Goal: Task Accomplishment & Management: Use online tool/utility

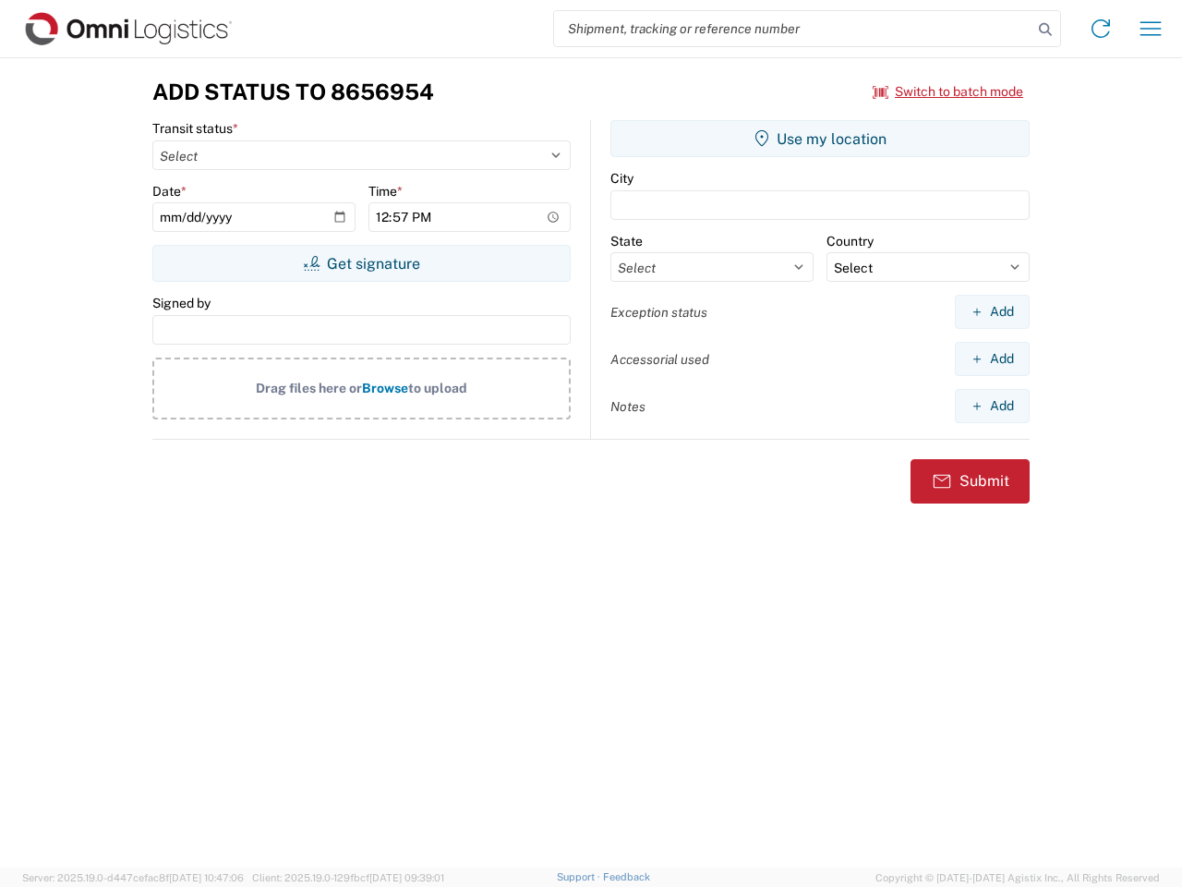
click at [793, 29] on input "search" at bounding box center [793, 28] width 478 height 35
click at [1046, 30] on icon at bounding box center [1046, 30] width 26 height 26
click at [1101, 29] on icon at bounding box center [1101, 29] width 30 height 30
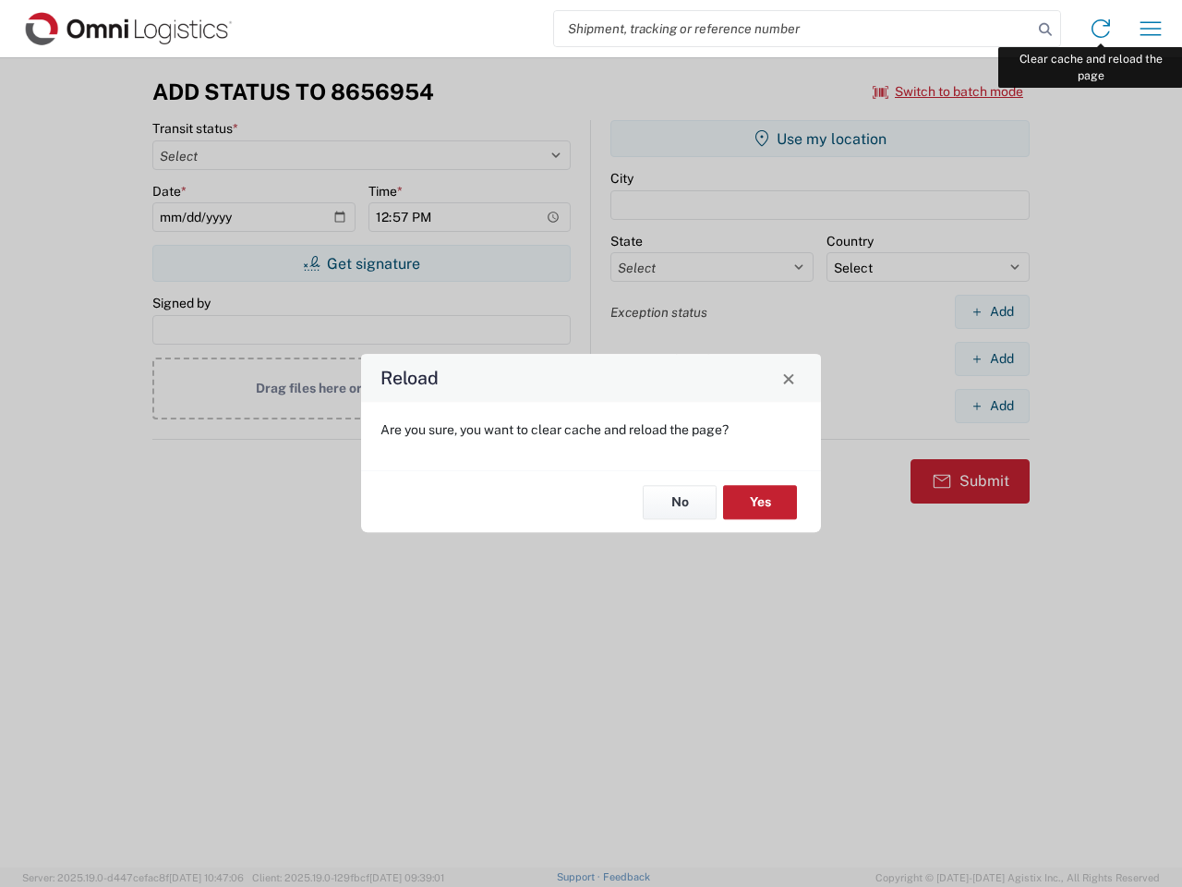
click at [1151, 29] on div "Reload Are you sure, you want to clear cache and reload the page? No Yes" at bounding box center [591, 443] width 1182 height 887
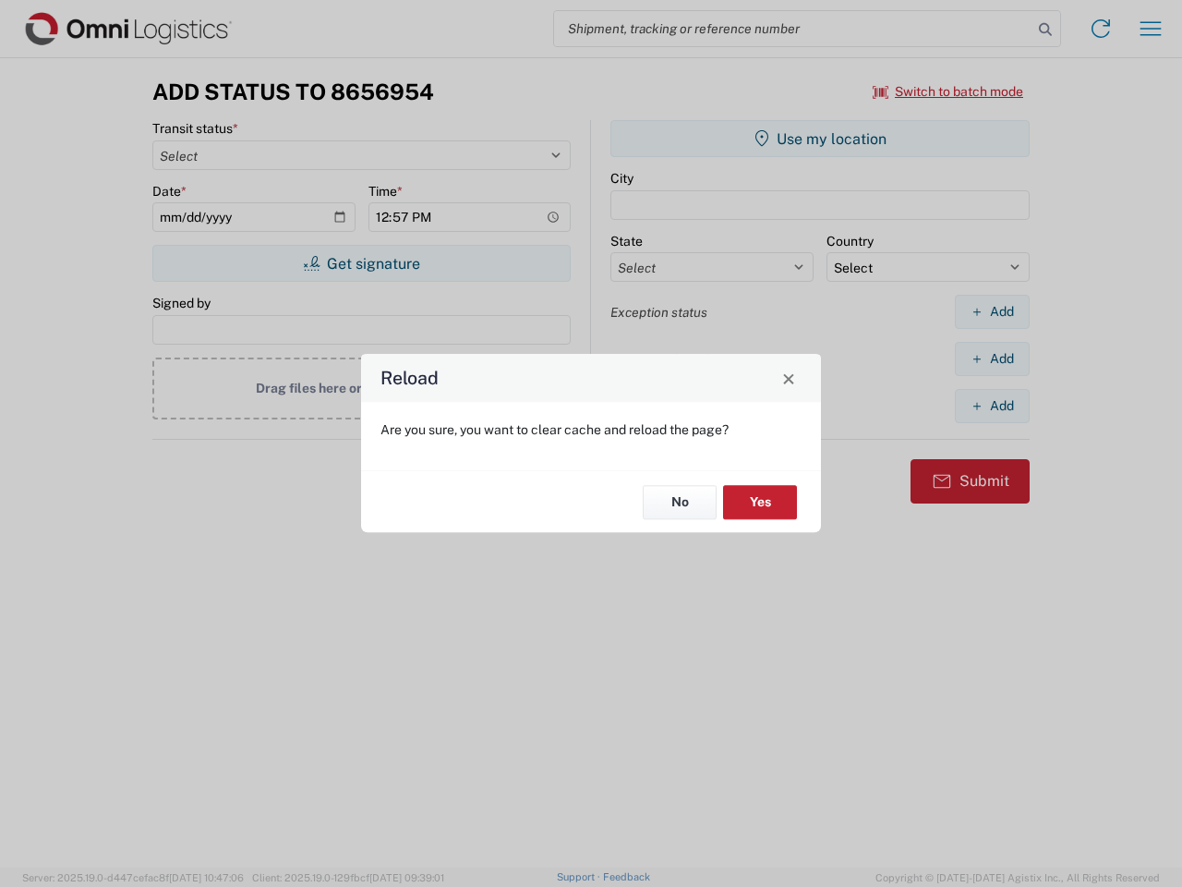
click at [949, 91] on div "Reload Are you sure, you want to clear cache and reload the page? No Yes" at bounding box center [591, 443] width 1182 height 887
click at [361, 263] on div "Reload Are you sure, you want to clear cache and reload the page? No Yes" at bounding box center [591, 443] width 1182 height 887
click at [820, 139] on div "Reload Are you sure, you want to clear cache and reload the page? No Yes" at bounding box center [591, 443] width 1182 height 887
click at [992, 311] on div "Reload Are you sure, you want to clear cache and reload the page? No Yes" at bounding box center [591, 443] width 1182 height 887
click at [992, 358] on div "Reload Are you sure, you want to clear cache and reload the page? No Yes" at bounding box center [591, 443] width 1182 height 887
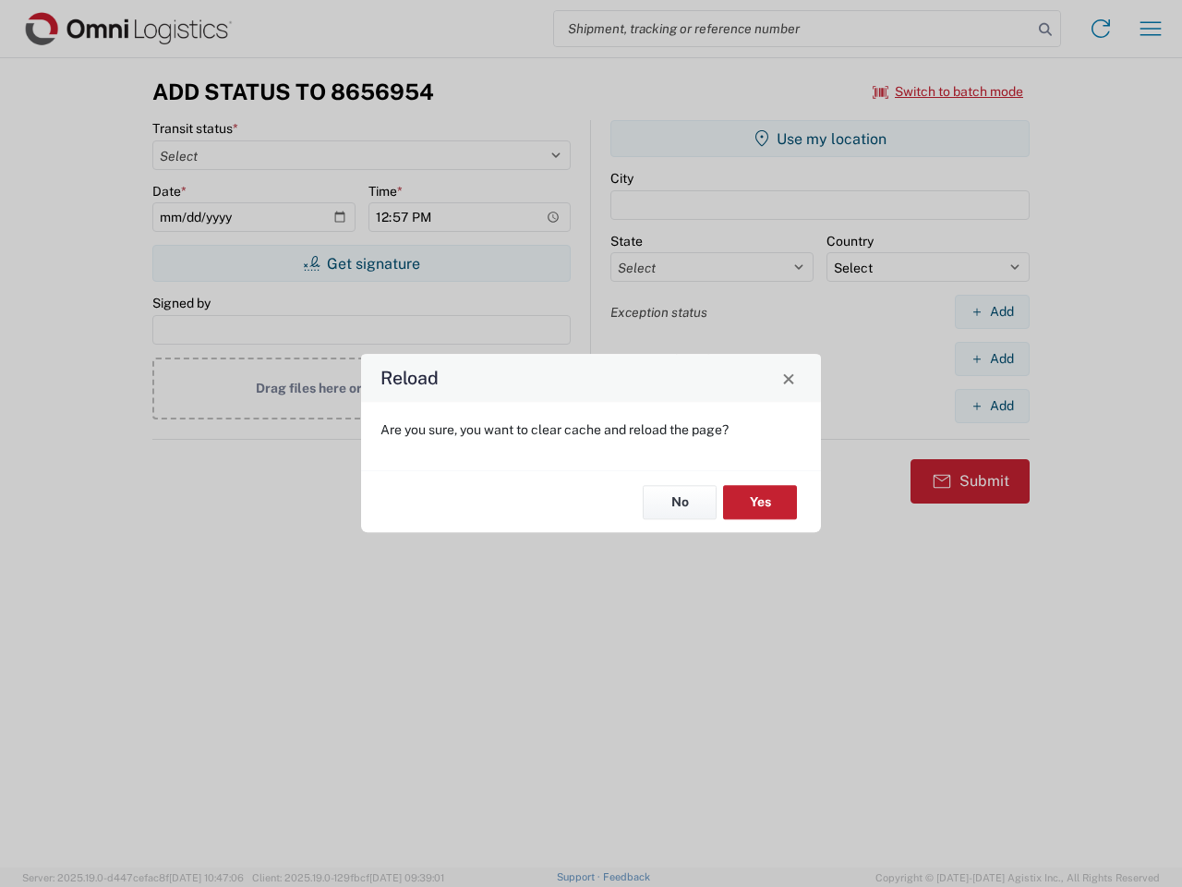
click at [992, 406] on div "Reload Are you sure, you want to clear cache and reload the page? No Yes" at bounding box center [591, 443] width 1182 height 887
